Goal: Task Accomplishment & Management: Use online tool/utility

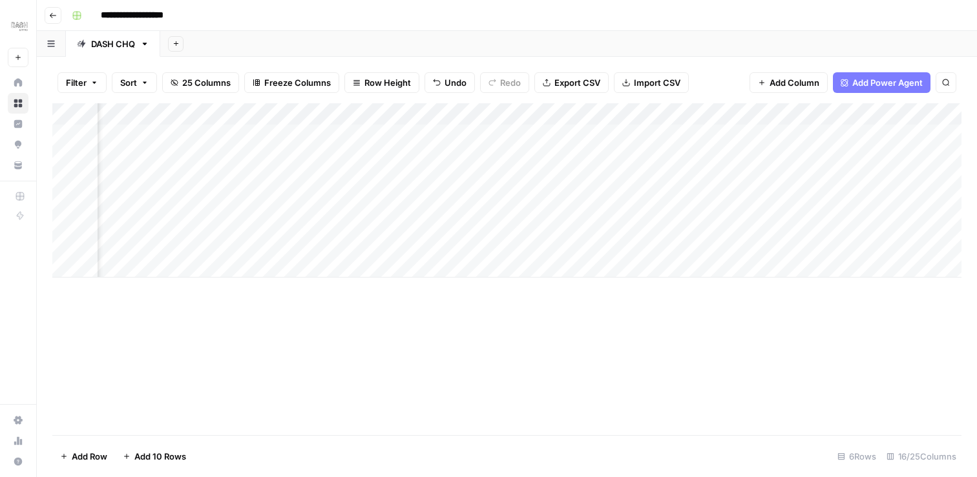
scroll to position [0, 485]
click at [262, 121] on div "Add Column" at bounding box center [506, 190] width 909 height 174
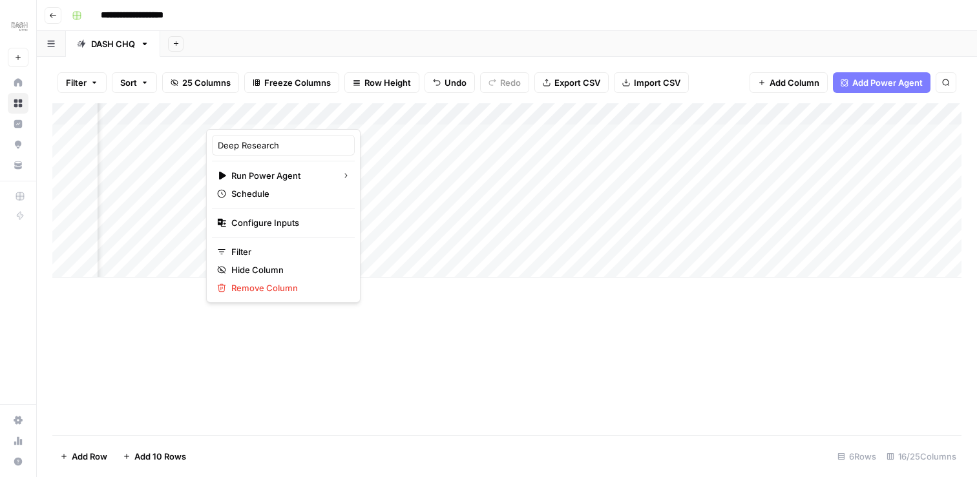
click at [368, 109] on div "Add Column" at bounding box center [506, 190] width 909 height 174
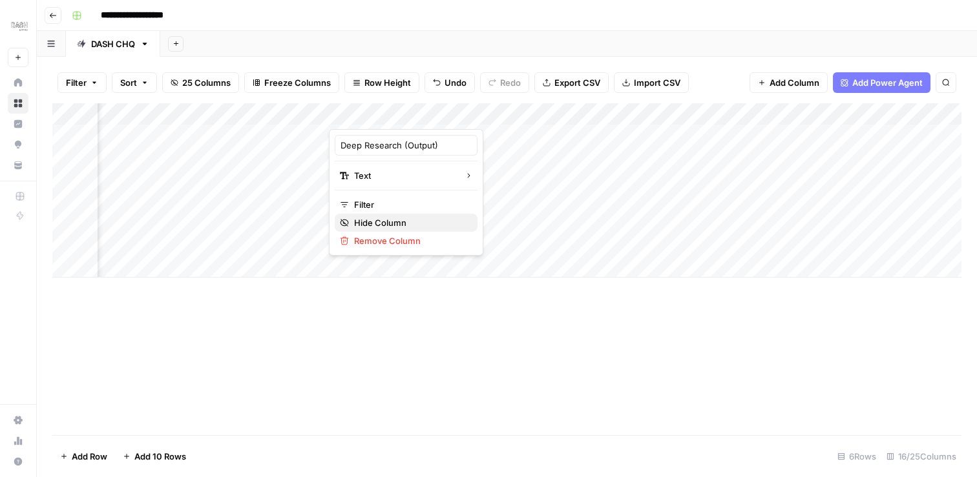
click at [375, 220] on span "Hide Column" at bounding box center [410, 222] width 113 height 13
click at [456, 80] on span "Undo" at bounding box center [456, 82] width 22 height 13
click at [510, 112] on div "Add Column" at bounding box center [506, 201] width 909 height 196
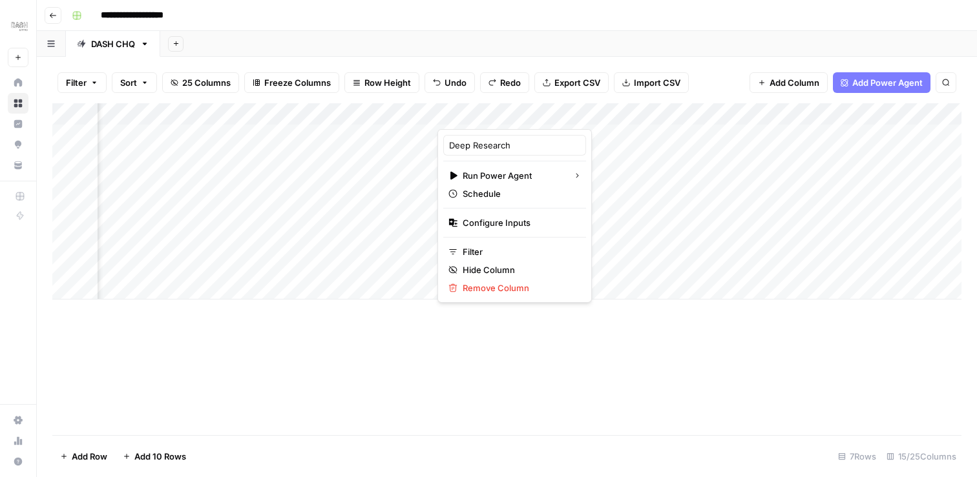
click at [452, 84] on span "Undo" at bounding box center [456, 82] width 22 height 13
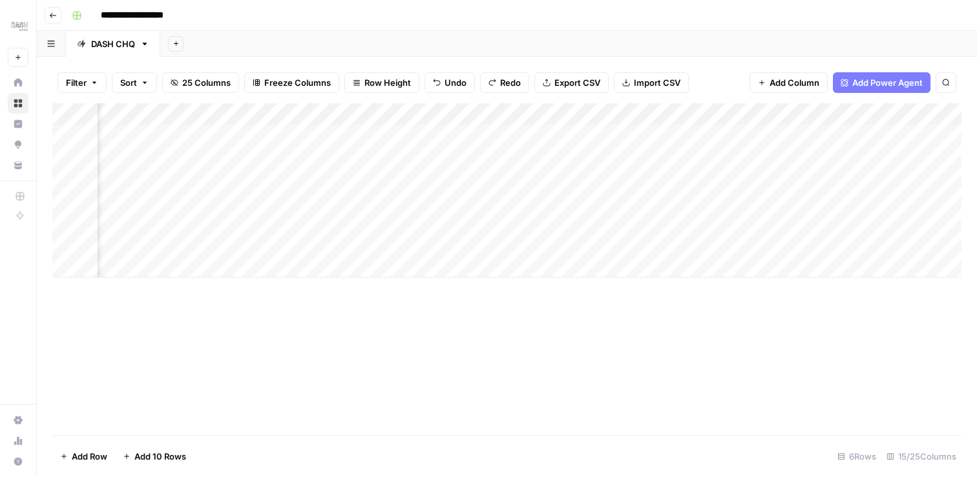
click at [522, 115] on div "Add Column" at bounding box center [506, 190] width 909 height 174
click at [215, 103] on div "Add Column" at bounding box center [506, 190] width 909 height 174
click at [203, 87] on span "25 Columns" at bounding box center [206, 82] width 48 height 13
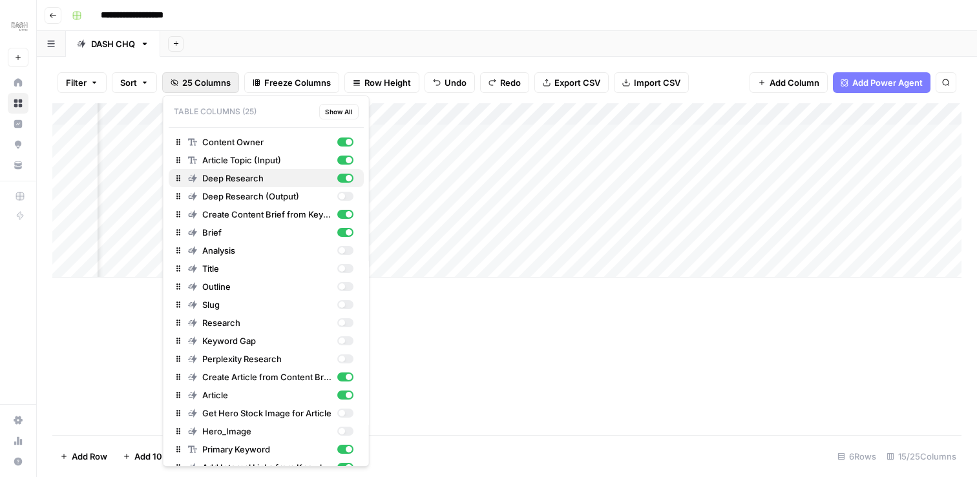
click at [349, 179] on div "button" at bounding box center [349, 178] width 6 height 6
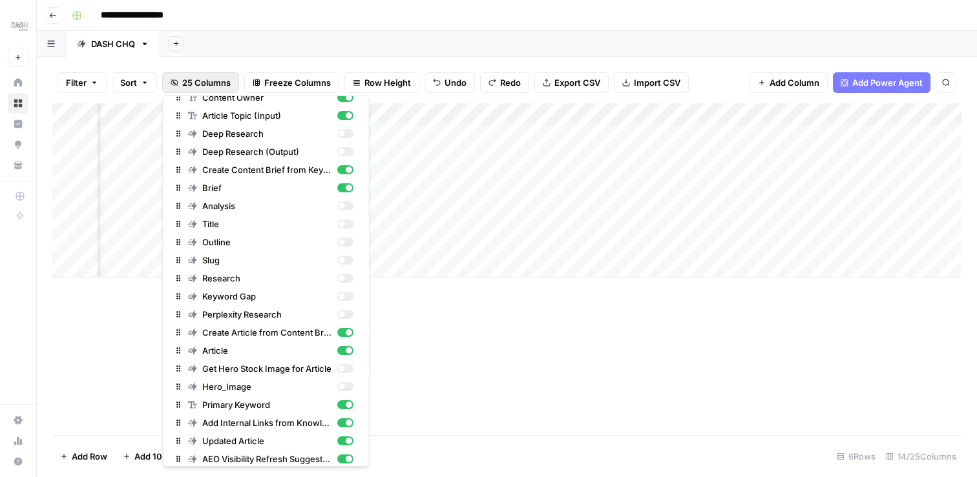
click at [474, 294] on div "Add Column" at bounding box center [506, 269] width 909 height 332
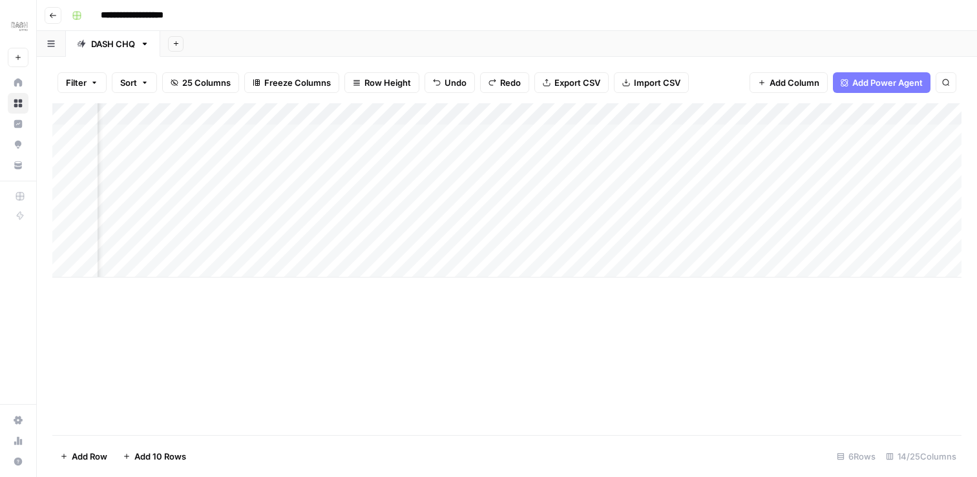
scroll to position [0, 1686]
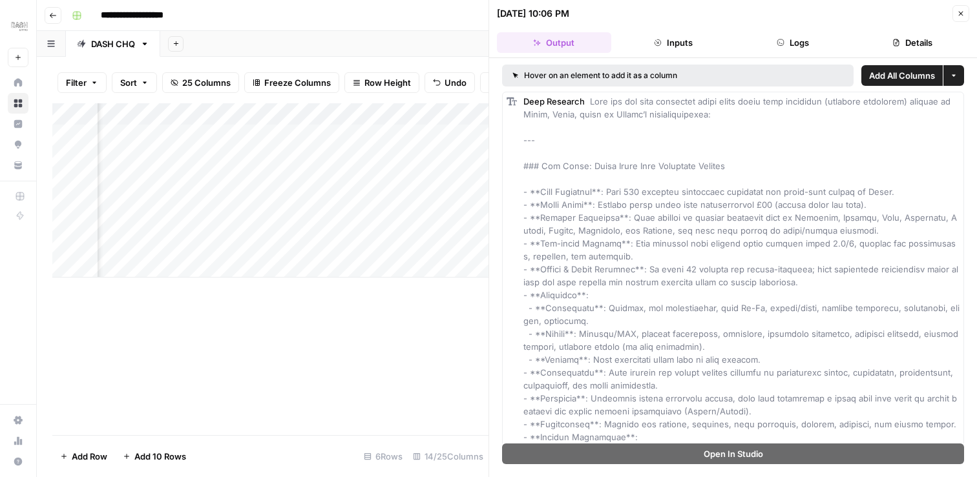
click at [958, 16] on icon "button" at bounding box center [961, 14] width 8 height 8
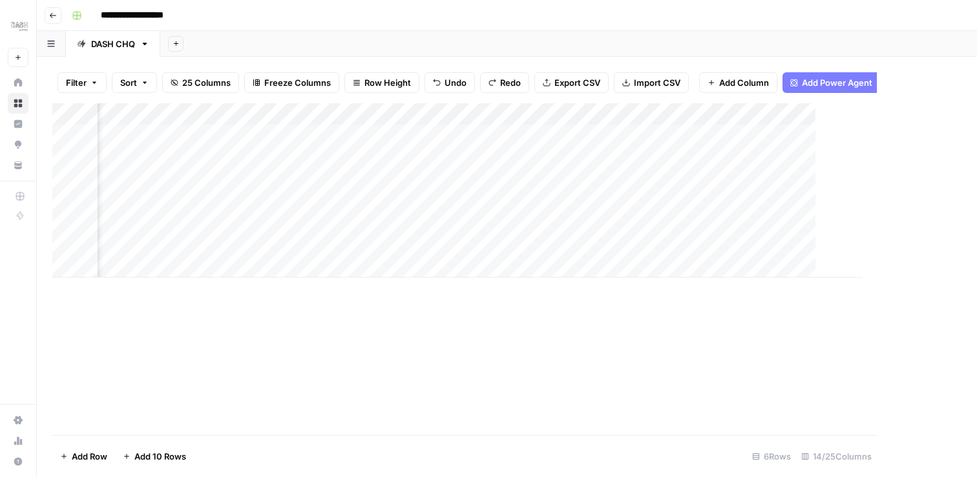
scroll to position [0, 1671]
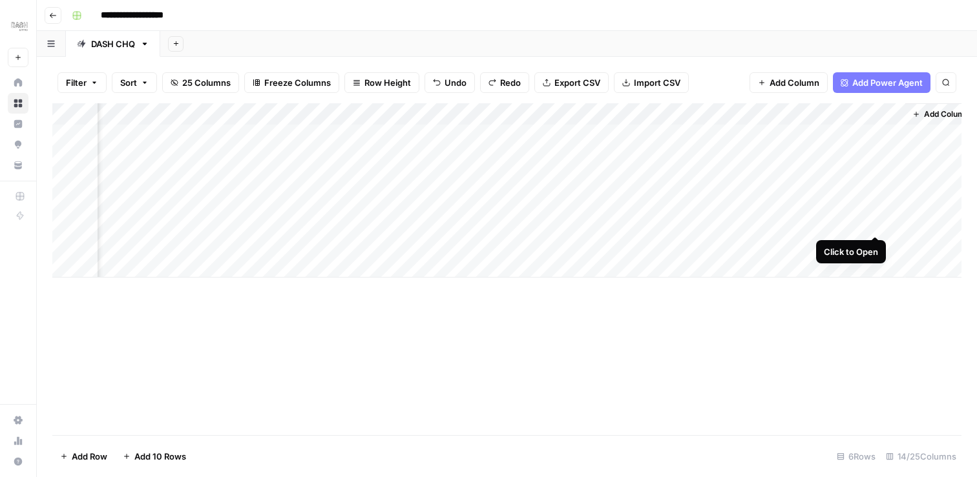
click at [878, 225] on div "Add Column" at bounding box center [506, 190] width 909 height 174
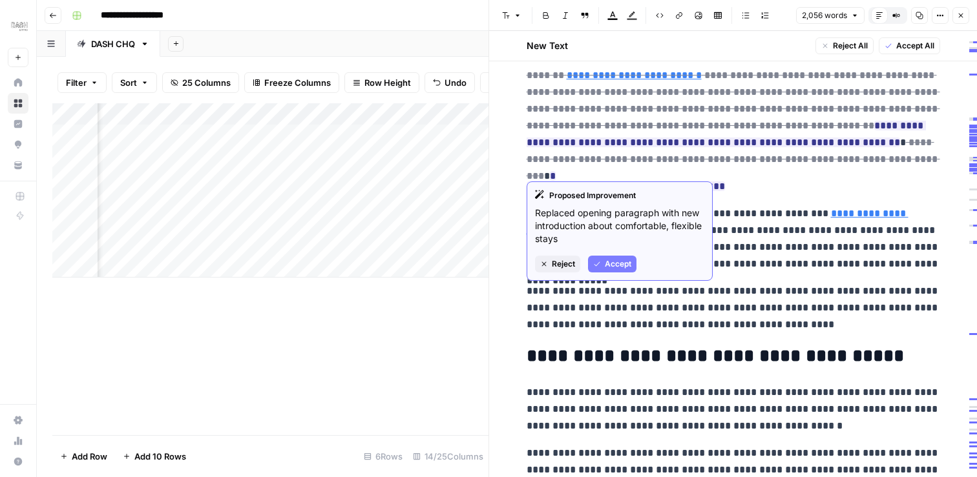
scroll to position [104, 0]
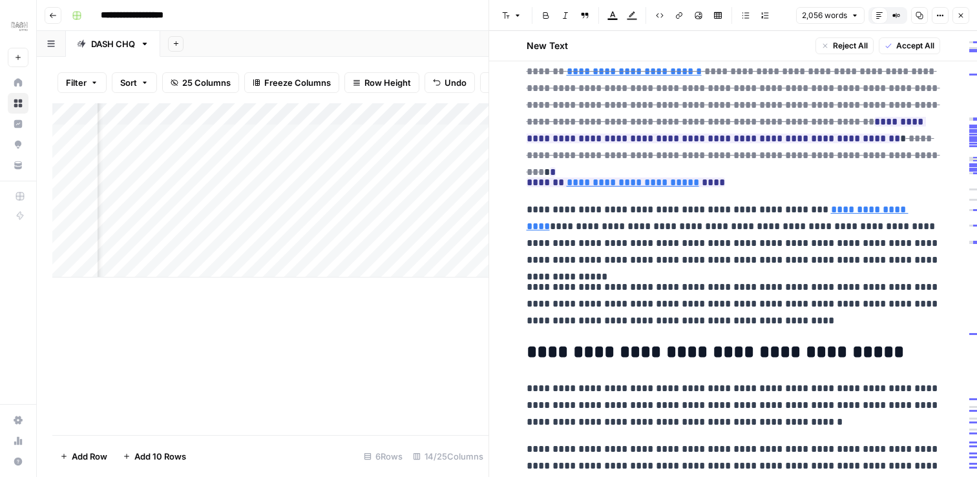
click at [963, 14] on icon "button" at bounding box center [961, 16] width 8 height 8
